Goal: Task Accomplishment & Management: Manage account settings

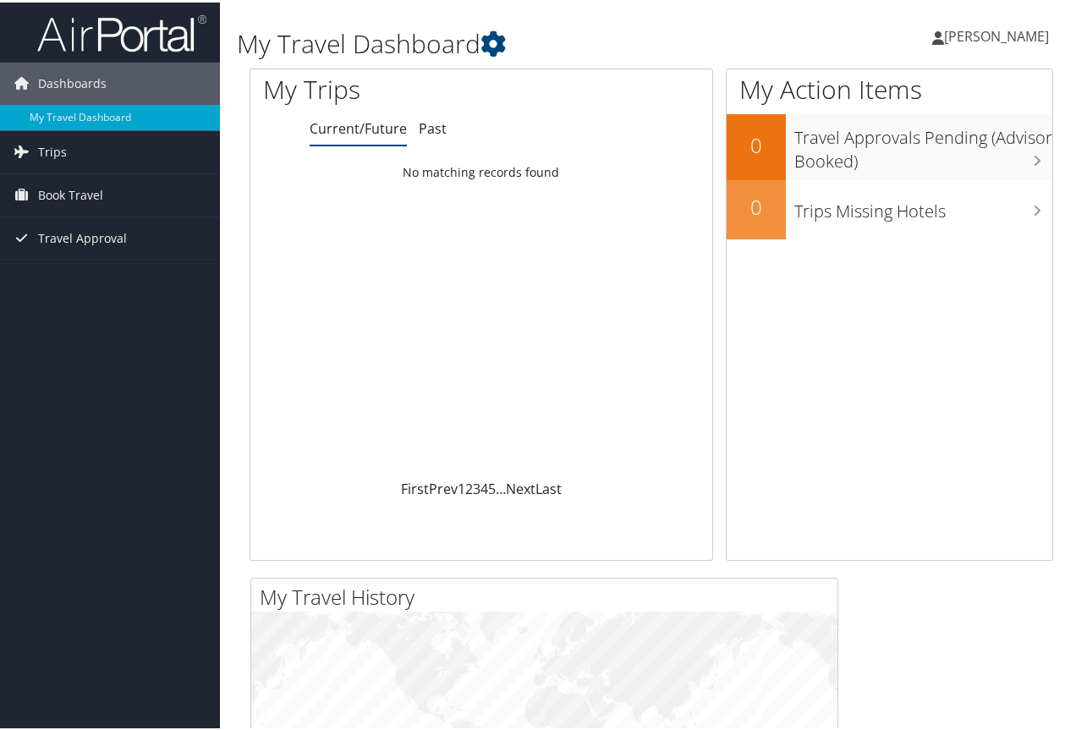
click at [964, 34] on span "[PERSON_NAME]" at bounding box center [996, 34] width 105 height 19
click at [951, 142] on link "View Travel Profile" at bounding box center [951, 150] width 189 height 29
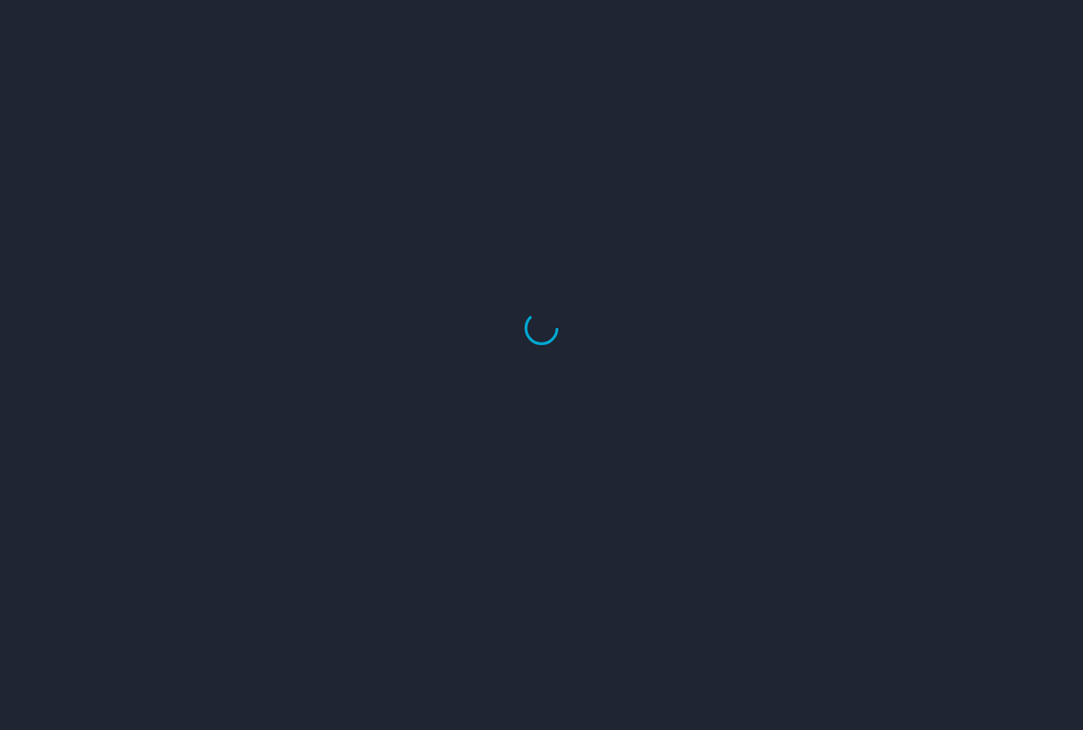
select select "US"
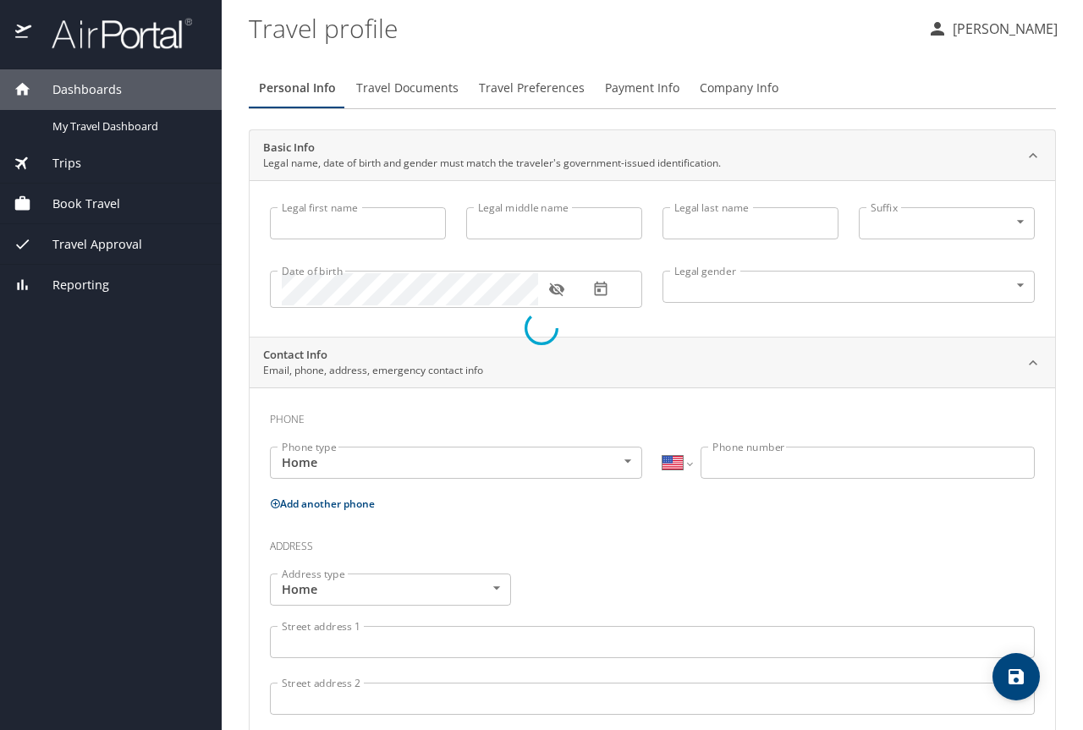
type input "Madison"
type input "Abigail"
type input "Ledet"
type input "Female"
type input "[PERSON_NAME]"
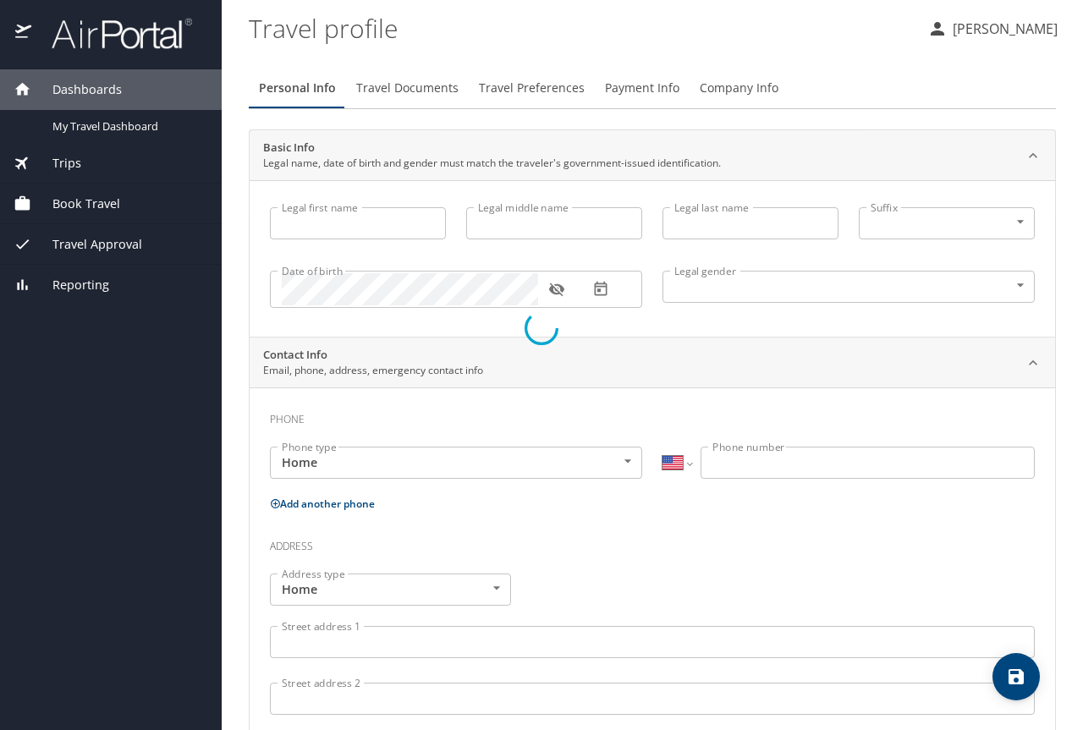
type input "[PERSON_NAME]"
type input "(985) 515-5297"
type input "tlledet76@gmail.com"
select select "US"
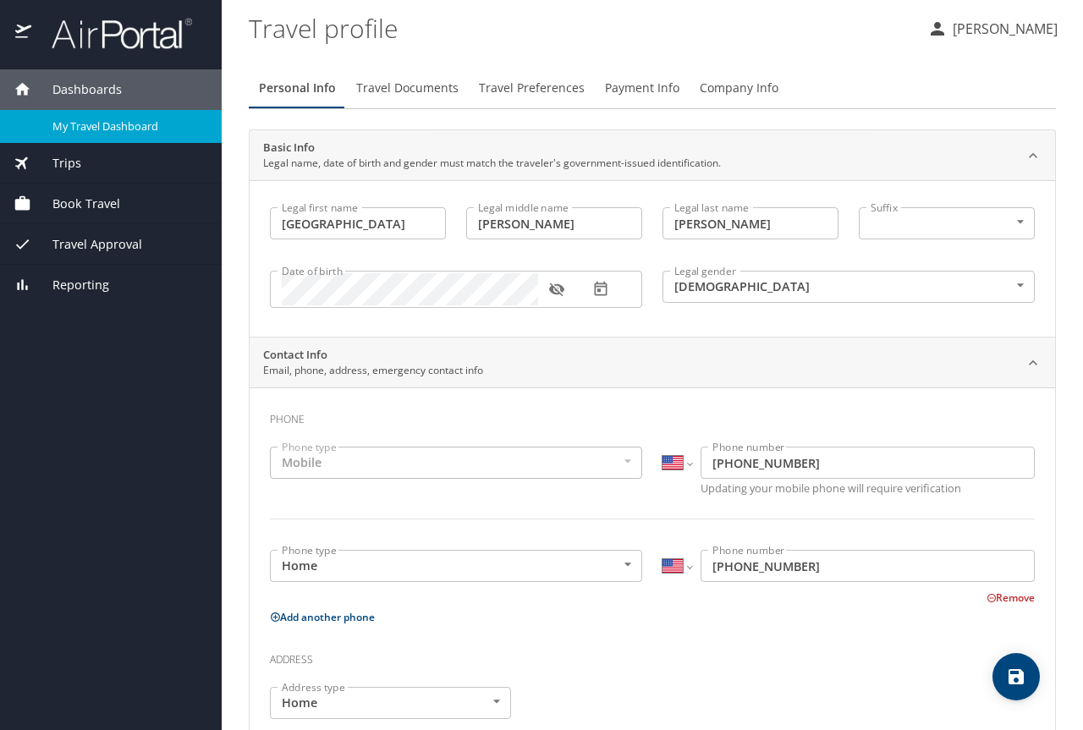
click at [121, 119] on span "My Travel Dashboard" at bounding box center [126, 126] width 149 height 16
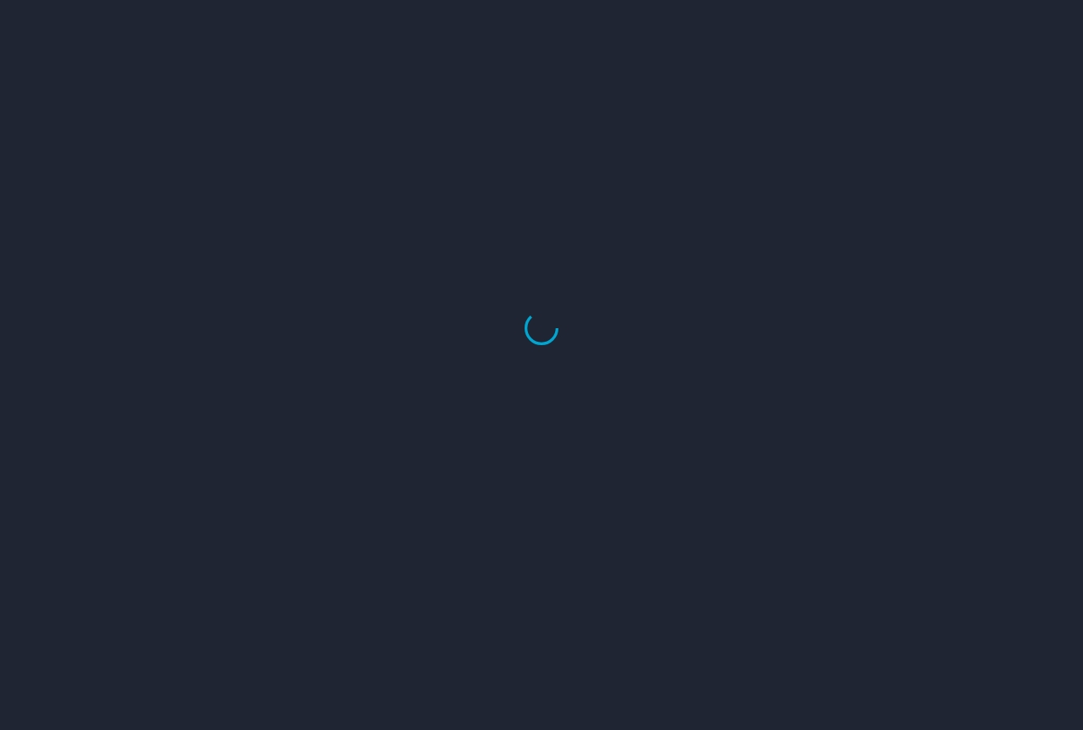
select select "US"
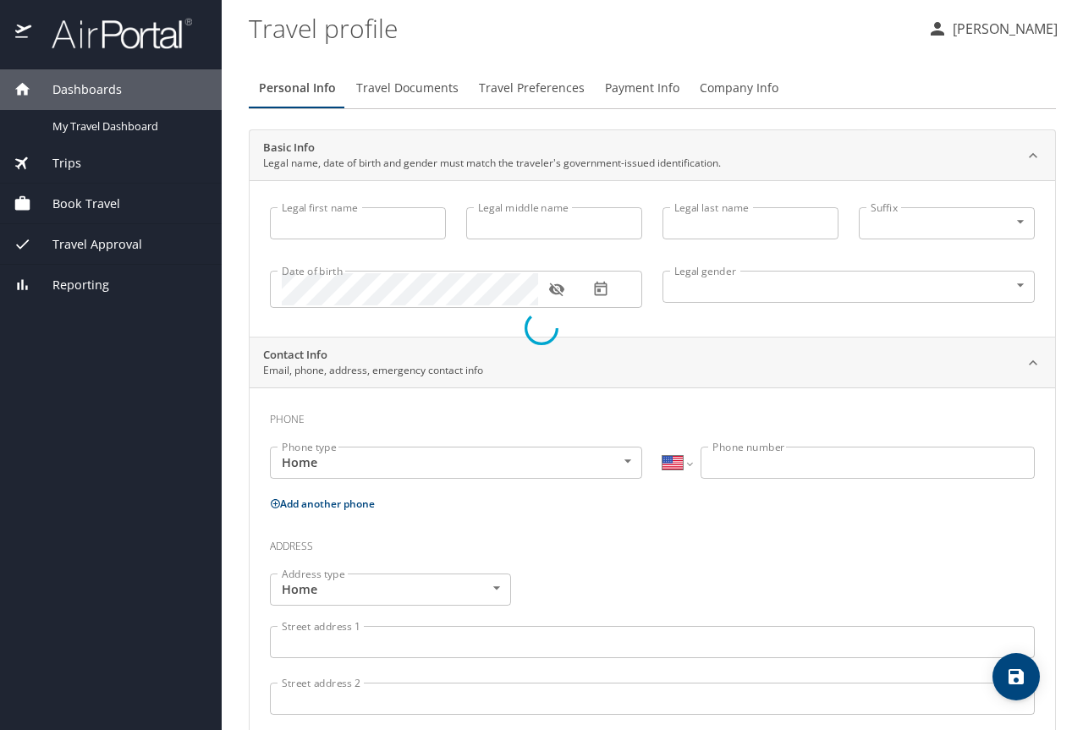
type input "[GEOGRAPHIC_DATA]"
type input "[PERSON_NAME]"
type input "Female"
type input "Tiffany"
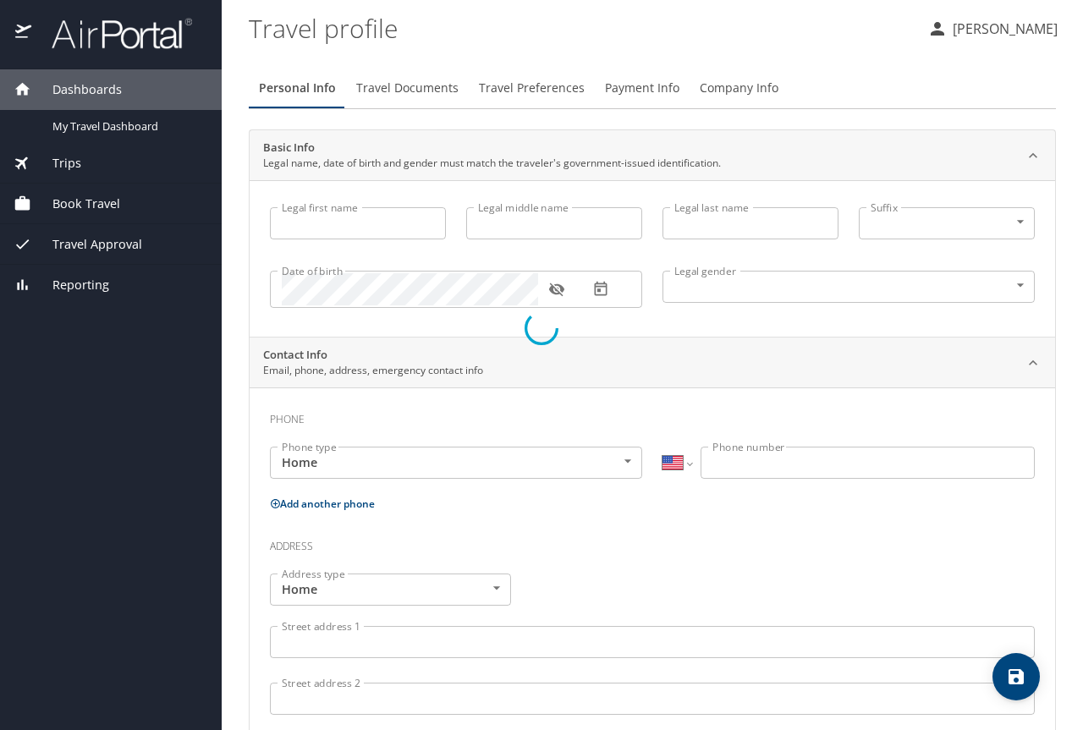
type input "Ledet"
type input "(985) 515-5297"
type input "[EMAIL_ADDRESS][DOMAIN_NAME]"
select select "US"
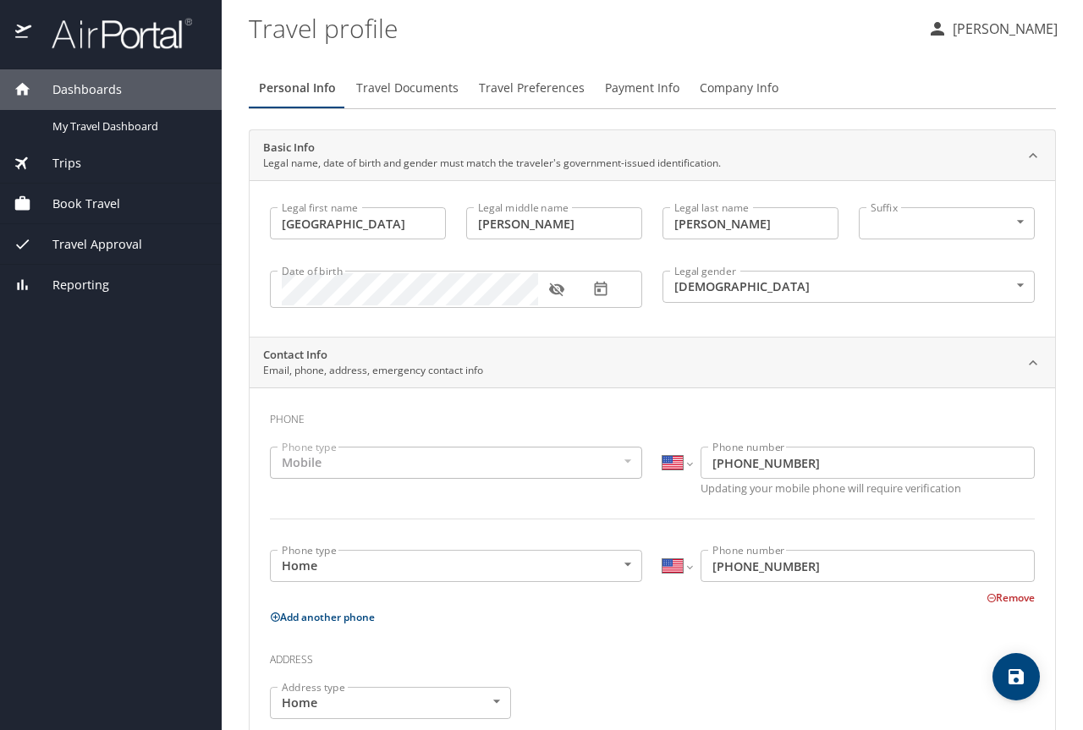
click at [407, 84] on span "Travel Documents" at bounding box center [407, 88] width 102 height 21
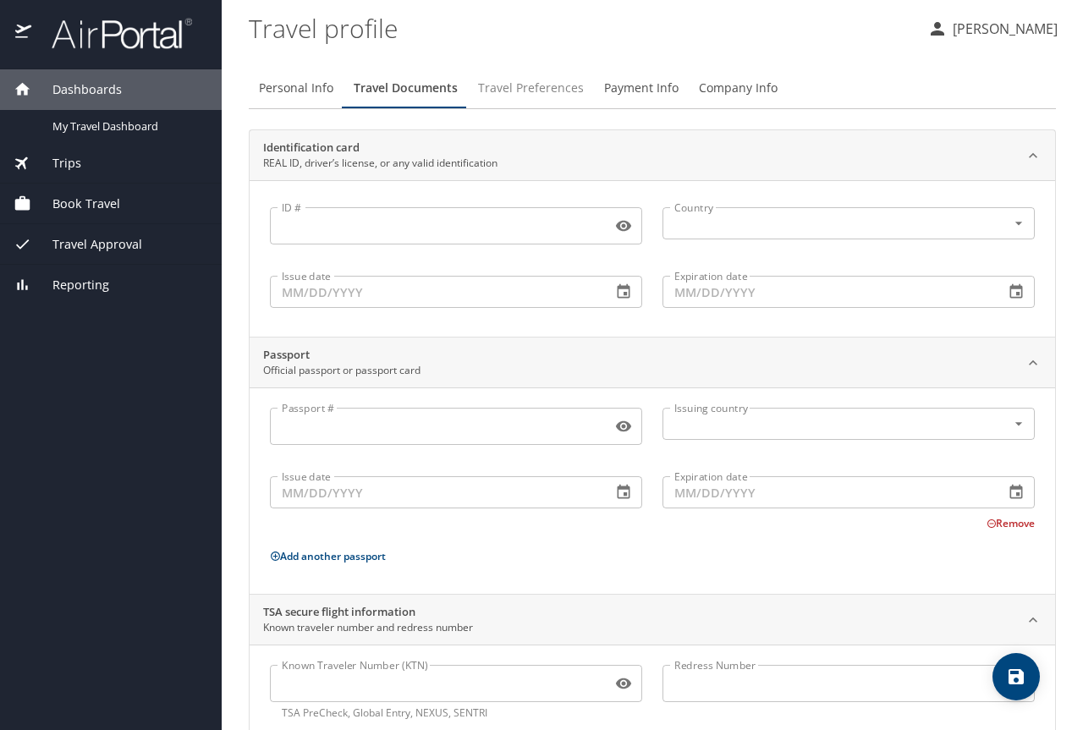
click at [544, 97] on span "Travel Preferences" at bounding box center [531, 88] width 106 height 21
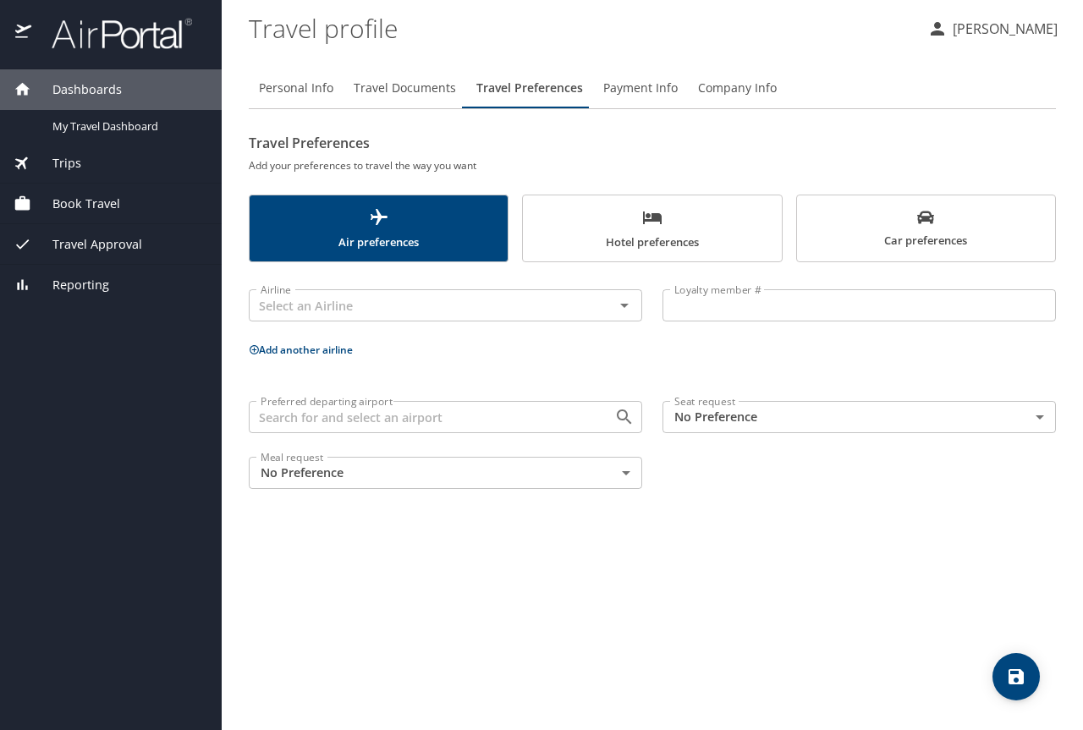
click at [643, 85] on span "Payment Info" at bounding box center [640, 88] width 74 height 21
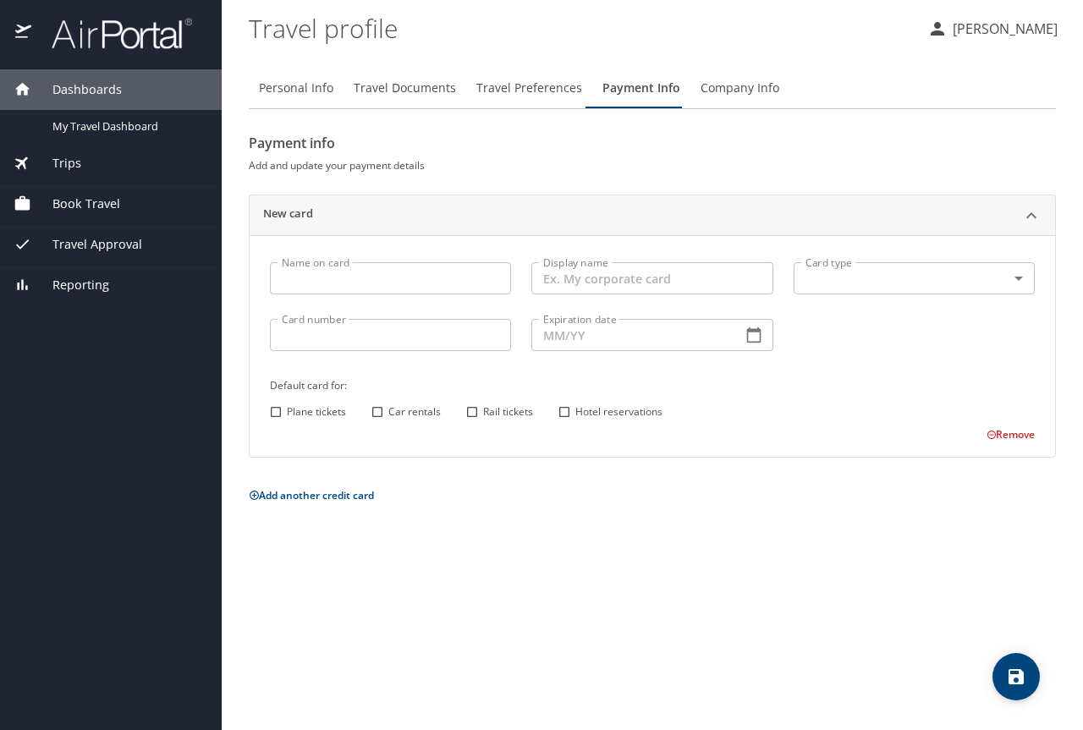
click at [711, 85] on span "Company Info" at bounding box center [739, 88] width 79 height 21
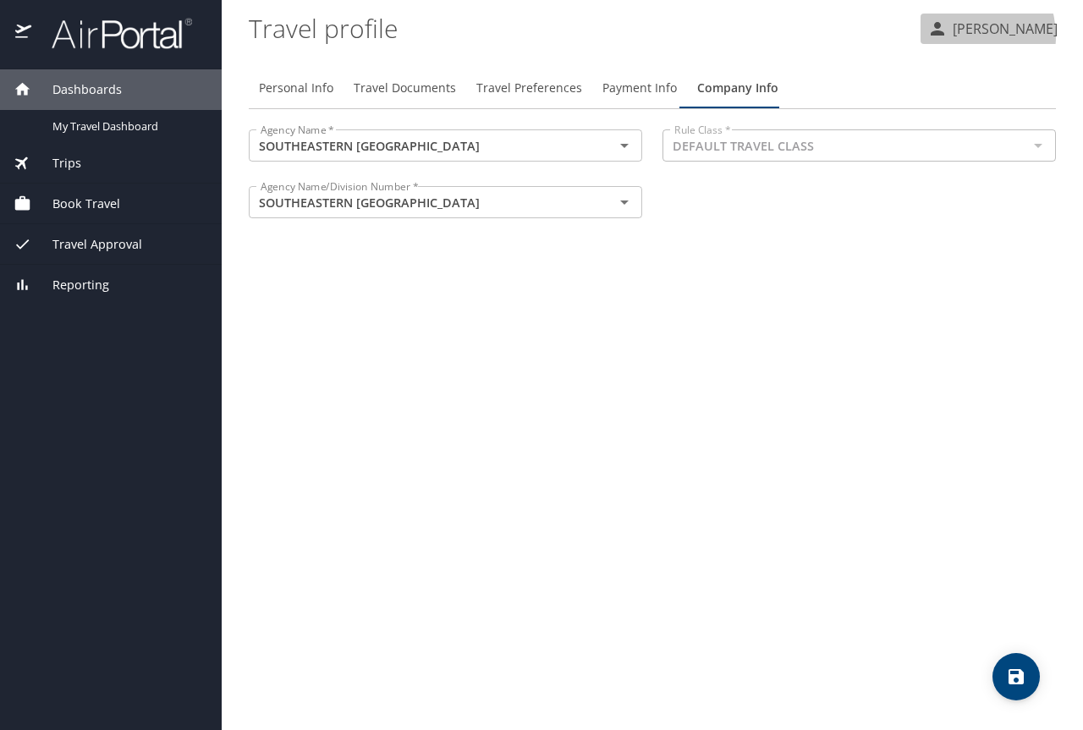
click at [969, 36] on p "[PERSON_NAME]" at bounding box center [1002, 29] width 110 height 20
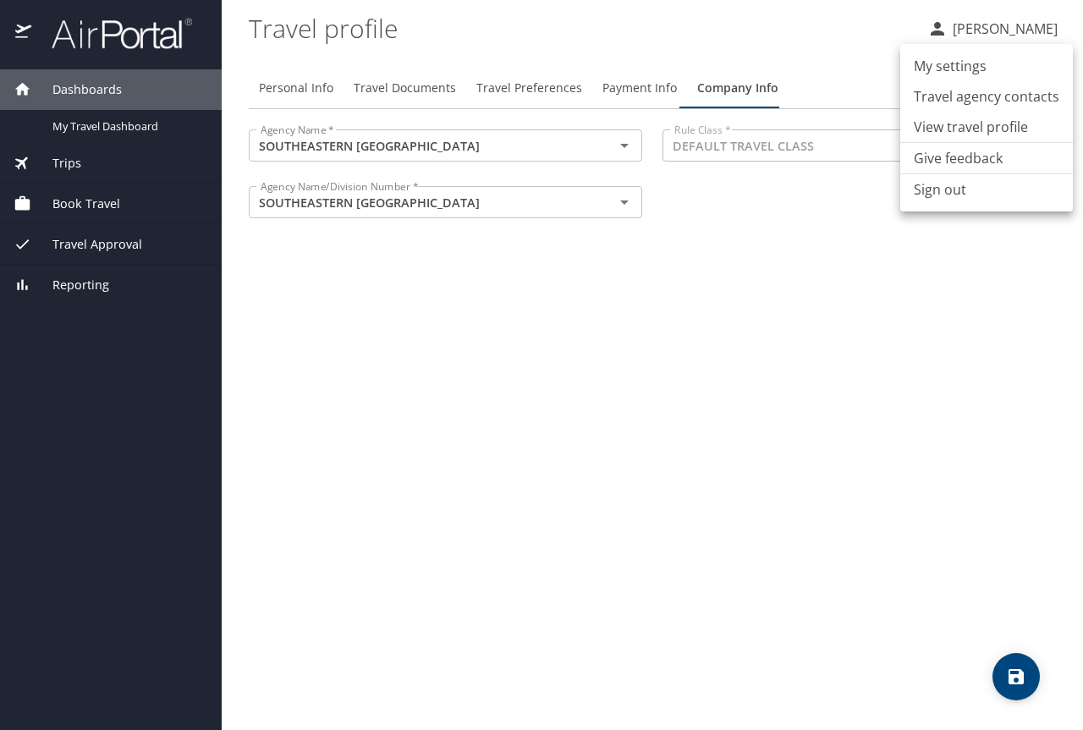
click at [955, 77] on li "My settings" at bounding box center [986, 66] width 173 height 30
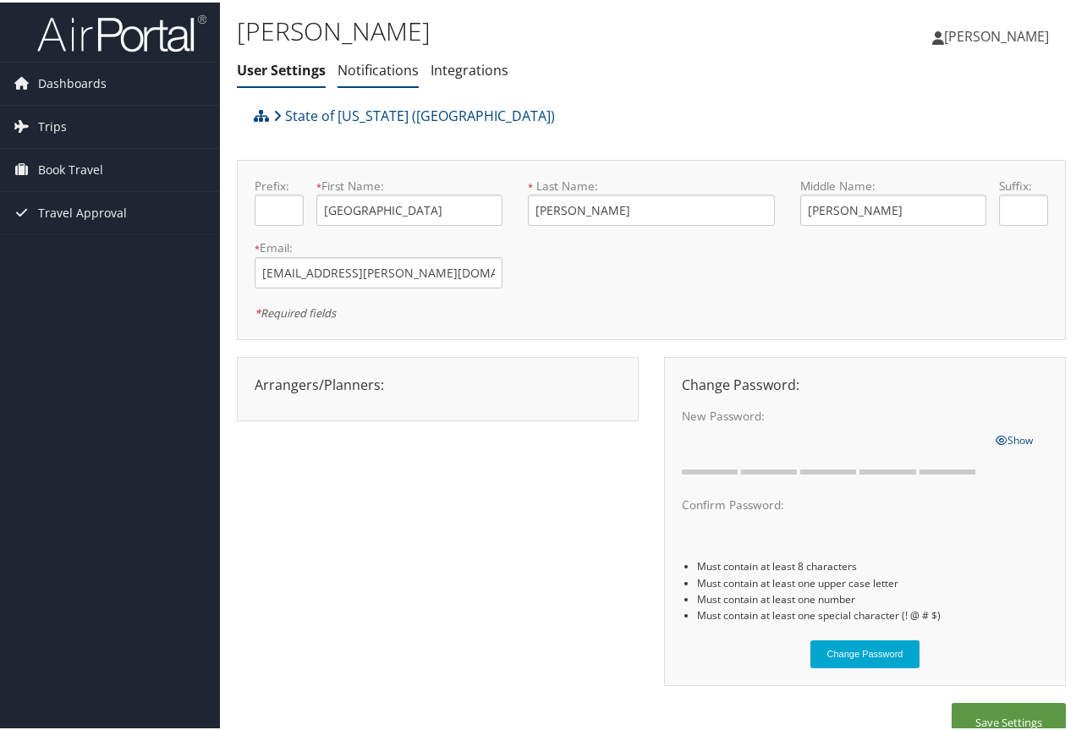
click at [358, 72] on link "Notifications" at bounding box center [378, 67] width 81 height 19
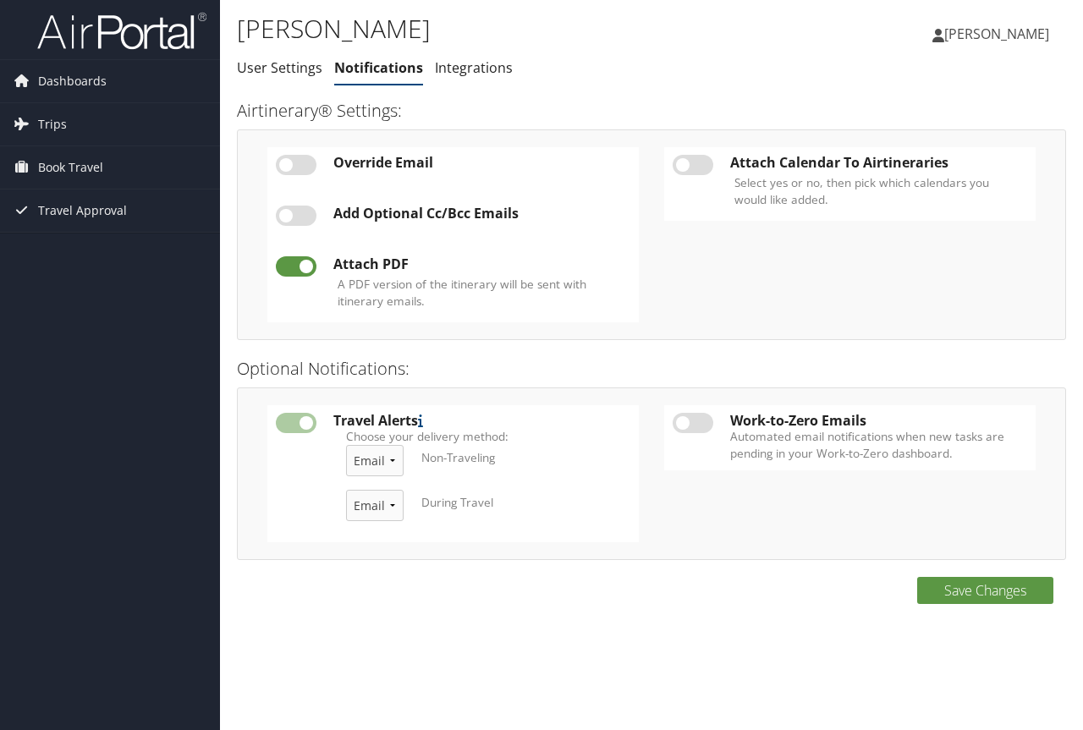
click at [987, 52] on link "[PERSON_NAME]" at bounding box center [999, 33] width 134 height 51
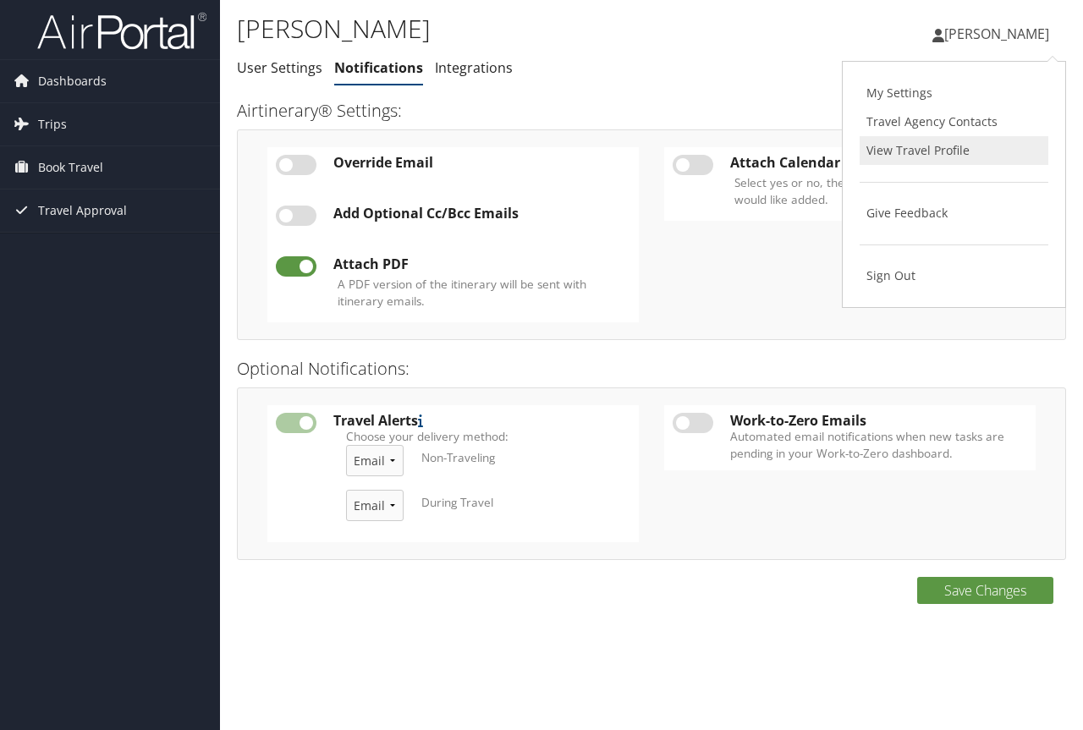
click at [959, 140] on link "View Travel Profile" at bounding box center [953, 150] width 189 height 29
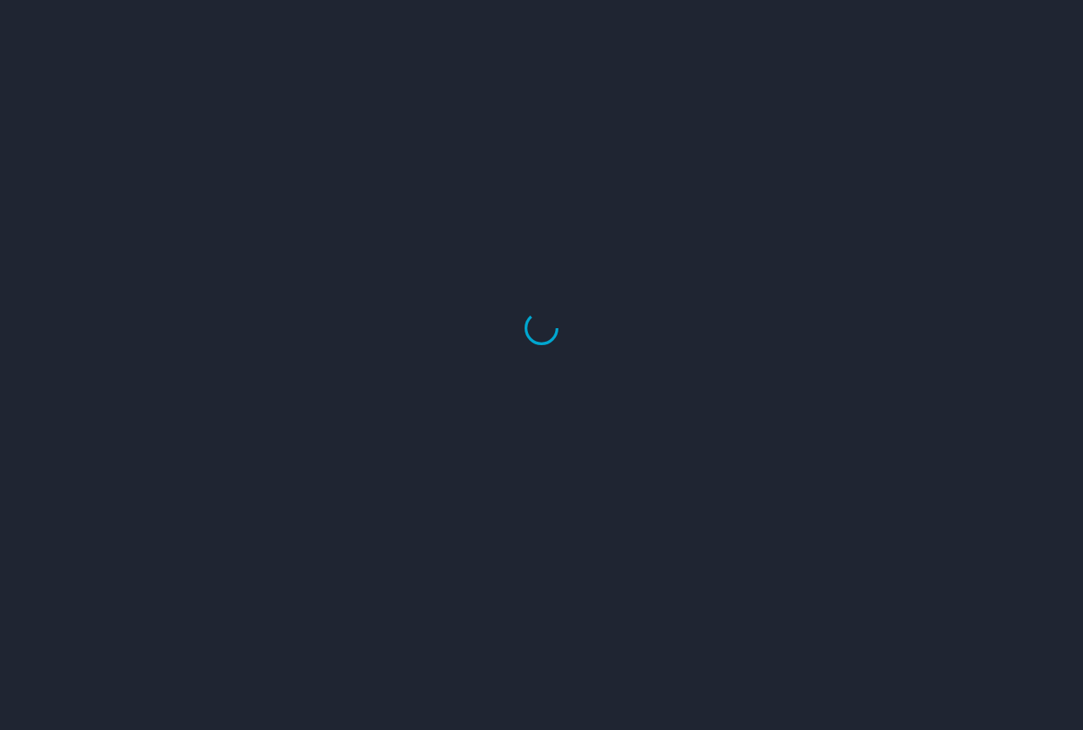
select select "US"
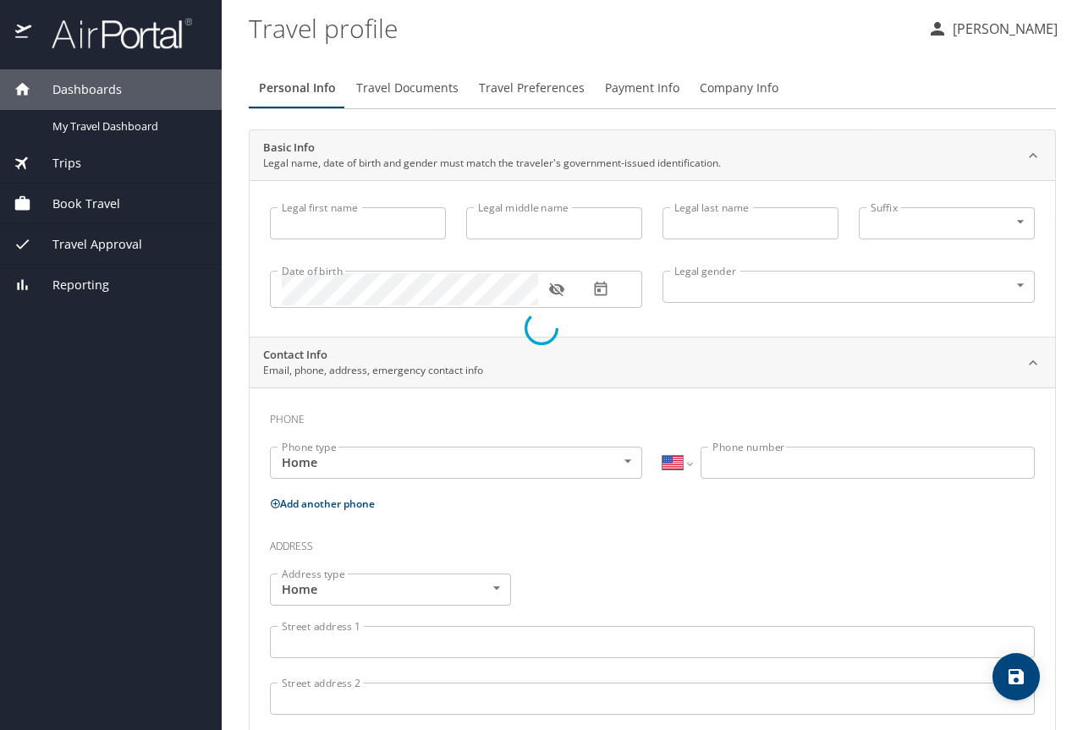
type input "[GEOGRAPHIC_DATA]"
type input "[PERSON_NAME]"
type input "Ledet"
type input "Female"
type input "Tiffany"
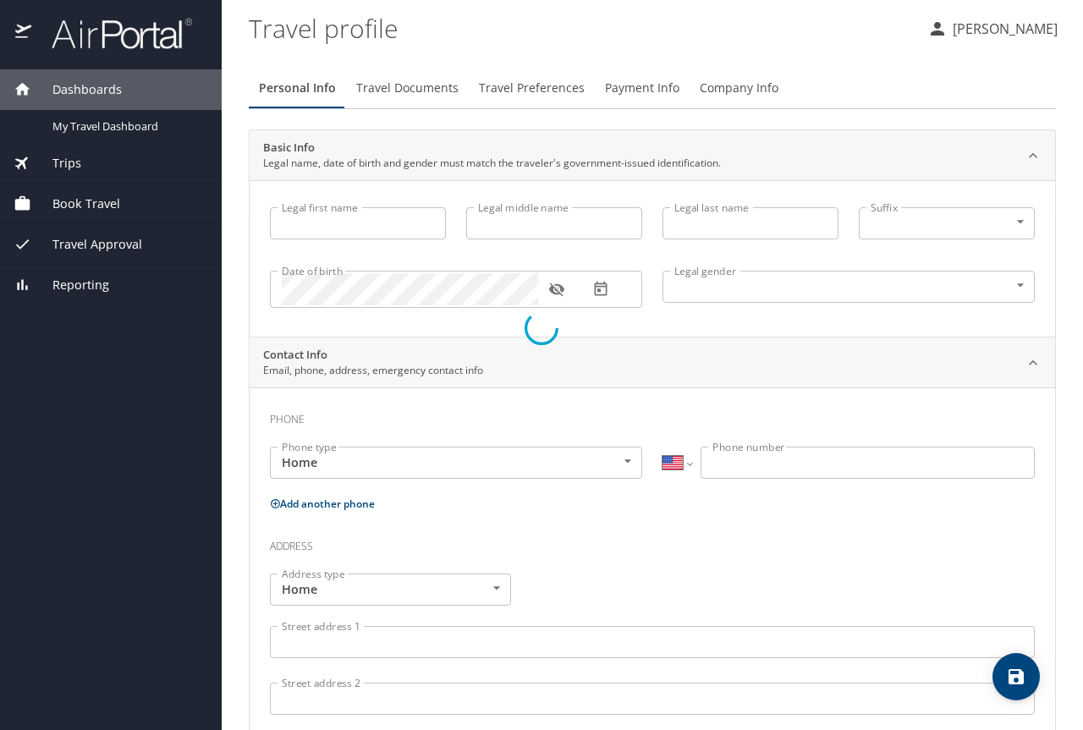
type input "Ledet"
type input "(985) 515-5297"
type input "tlledet76@gmail.com"
select select "US"
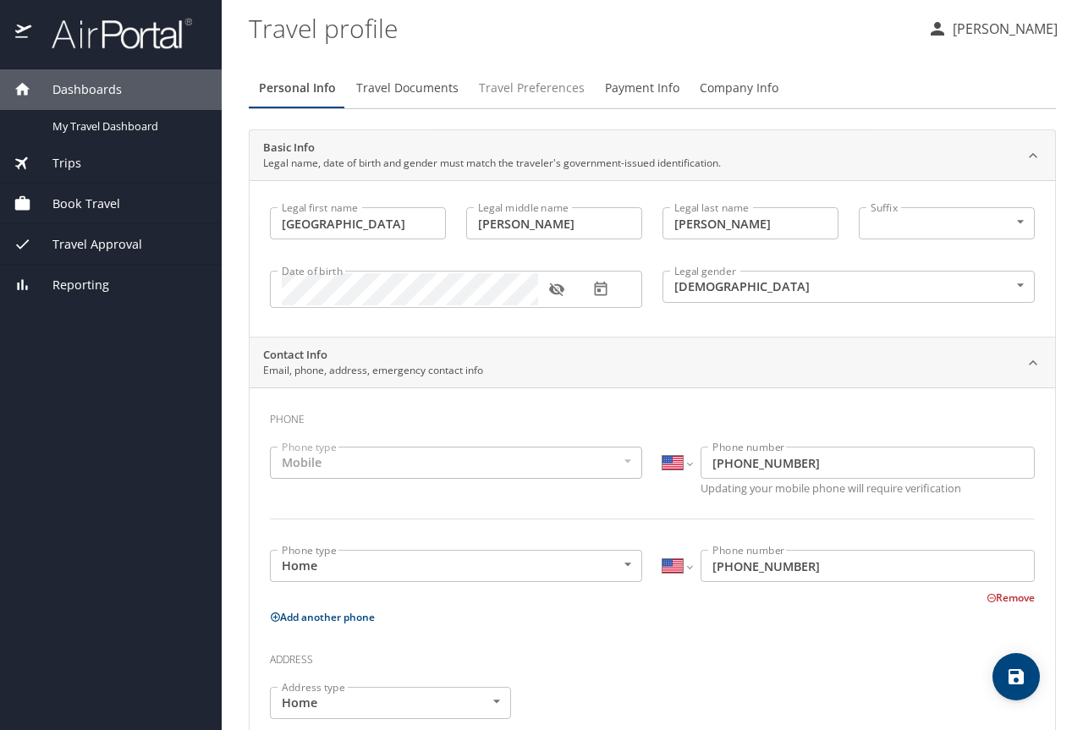
click at [502, 89] on span "Travel Preferences" at bounding box center [532, 88] width 106 height 21
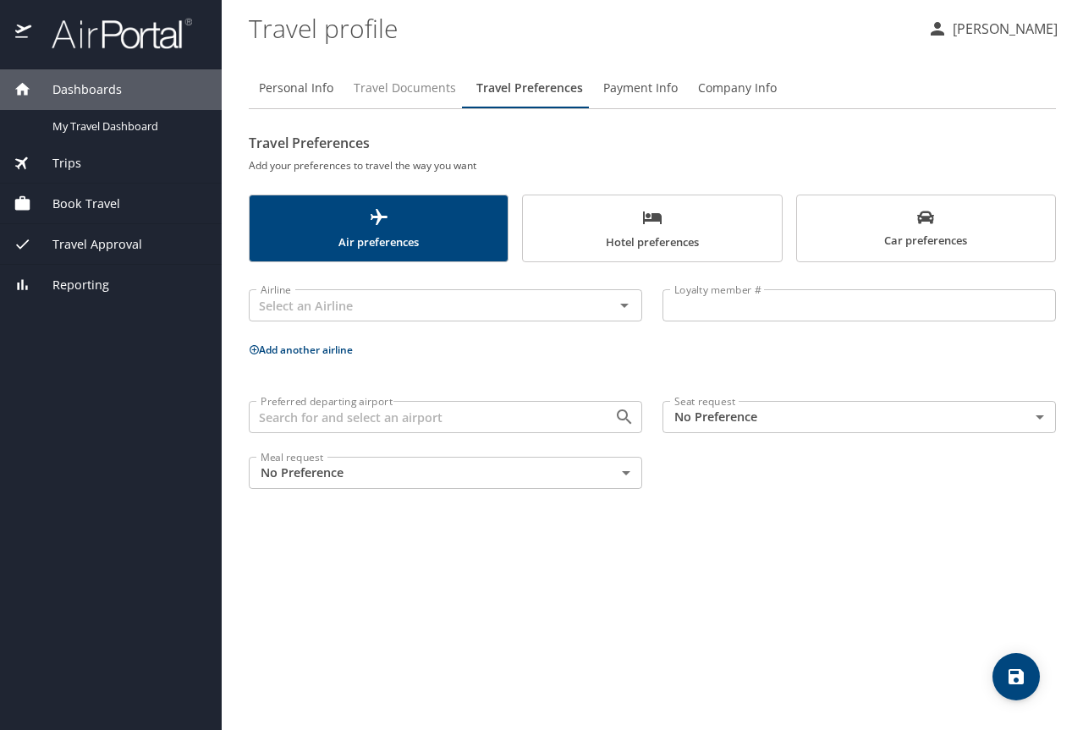
click at [420, 88] on span "Travel Documents" at bounding box center [405, 88] width 102 height 21
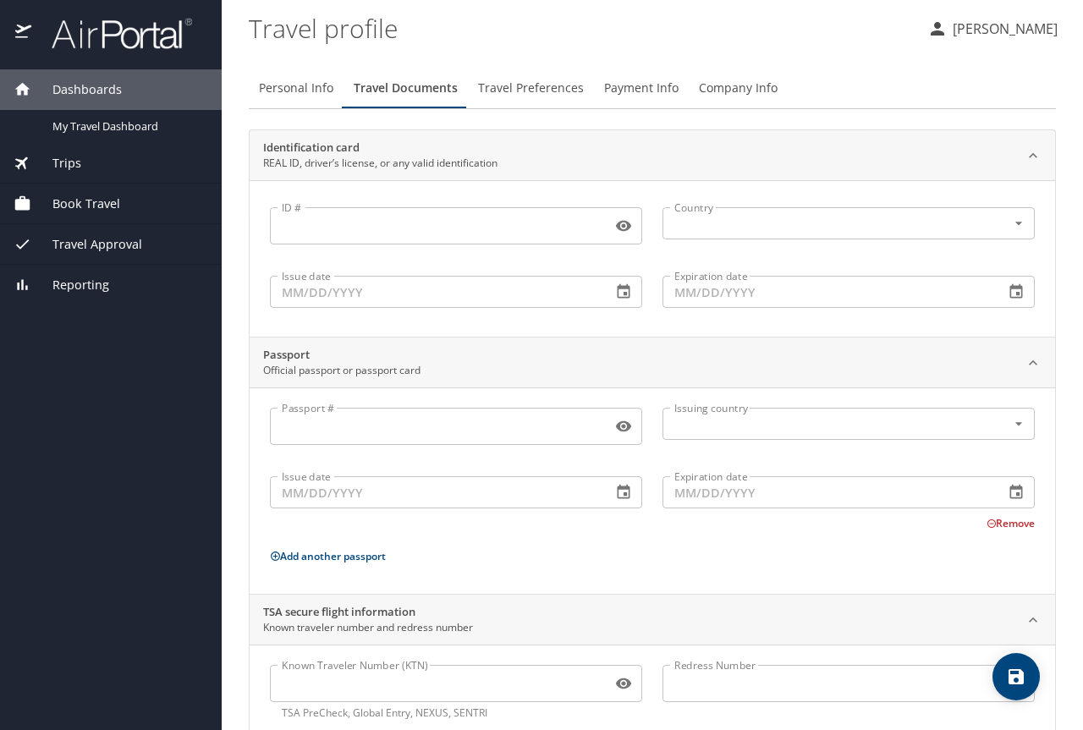
click at [119, 95] on span "Dashboards" at bounding box center [76, 89] width 91 height 19
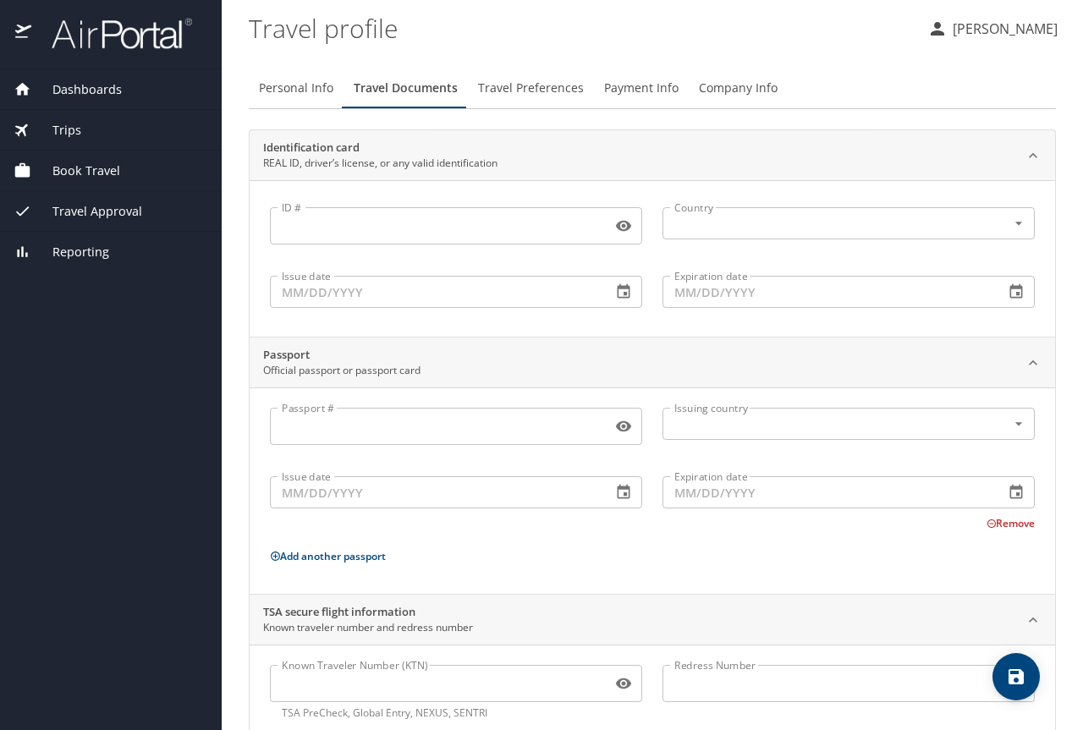
click at [85, 164] on span "Book Travel" at bounding box center [75, 171] width 89 height 19
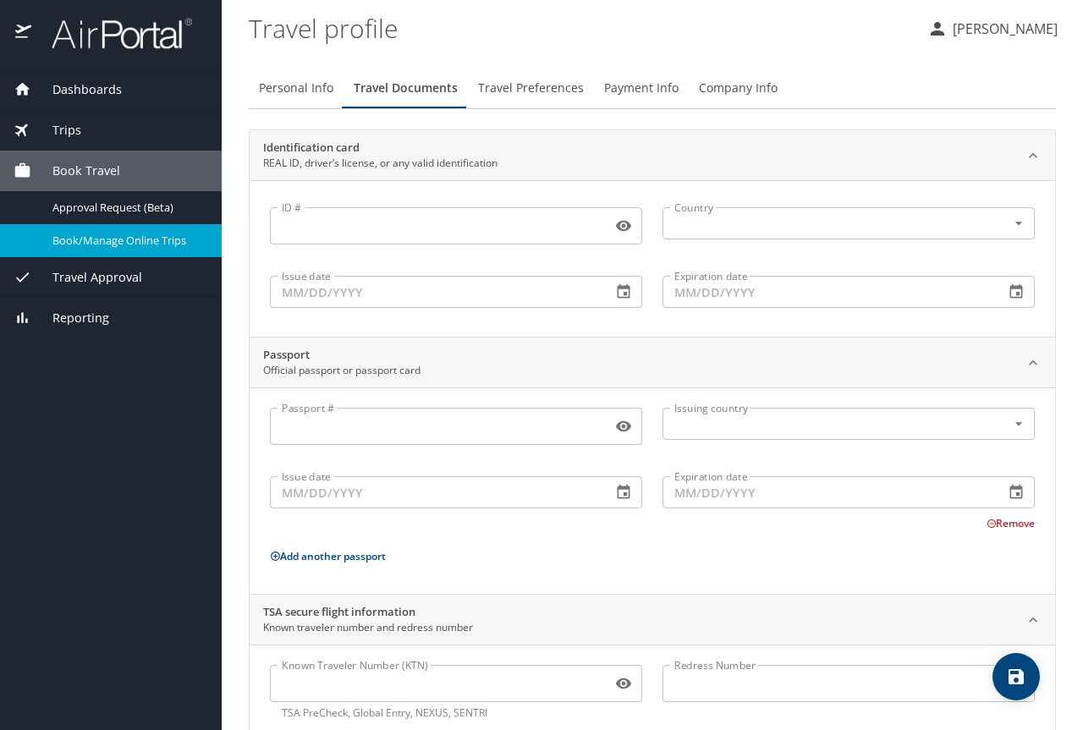
click at [119, 233] on span "Book/Manage Online Trips" at bounding box center [126, 241] width 149 height 16
